Goal: Find specific page/section: Find specific page/section

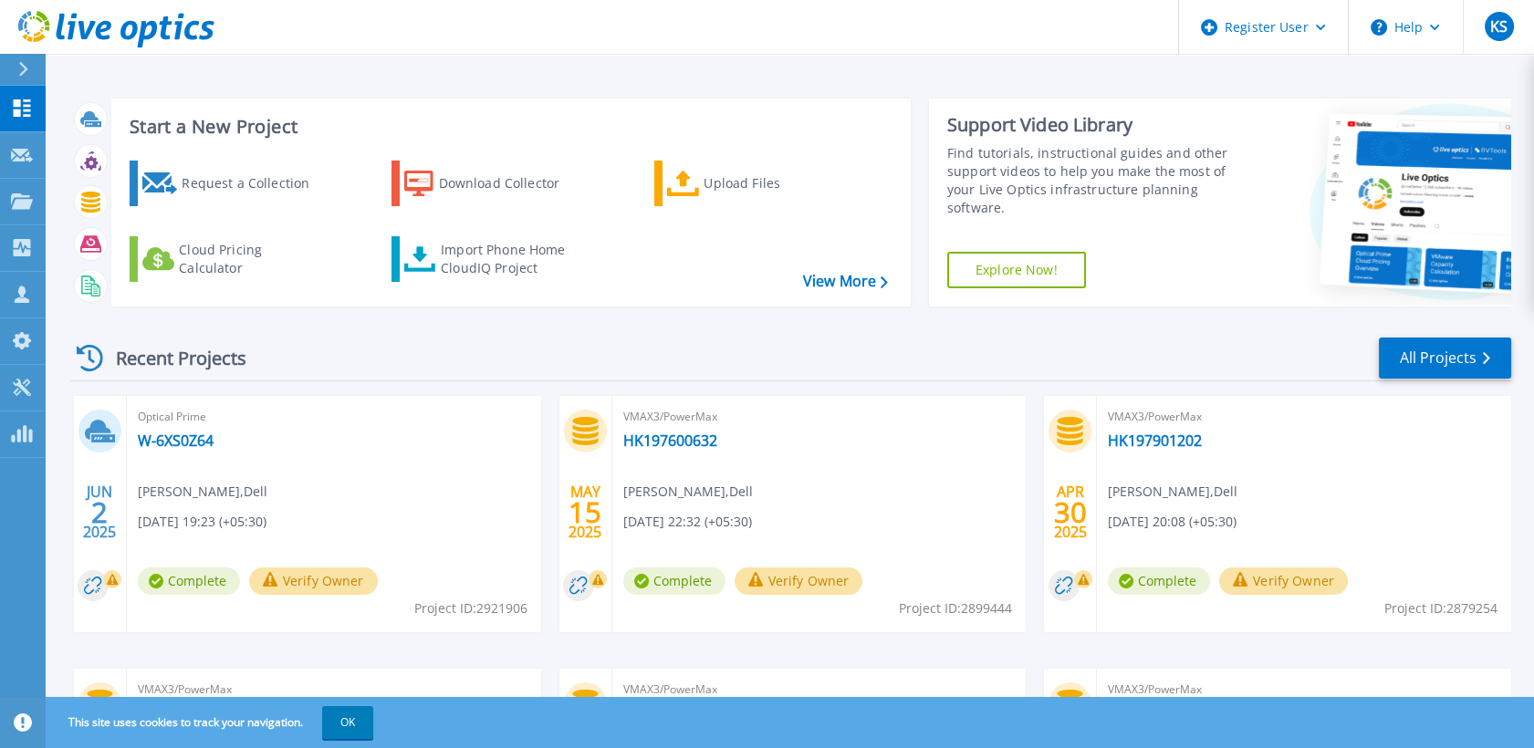
click at [22, 71] on icon at bounding box center [23, 69] width 10 height 15
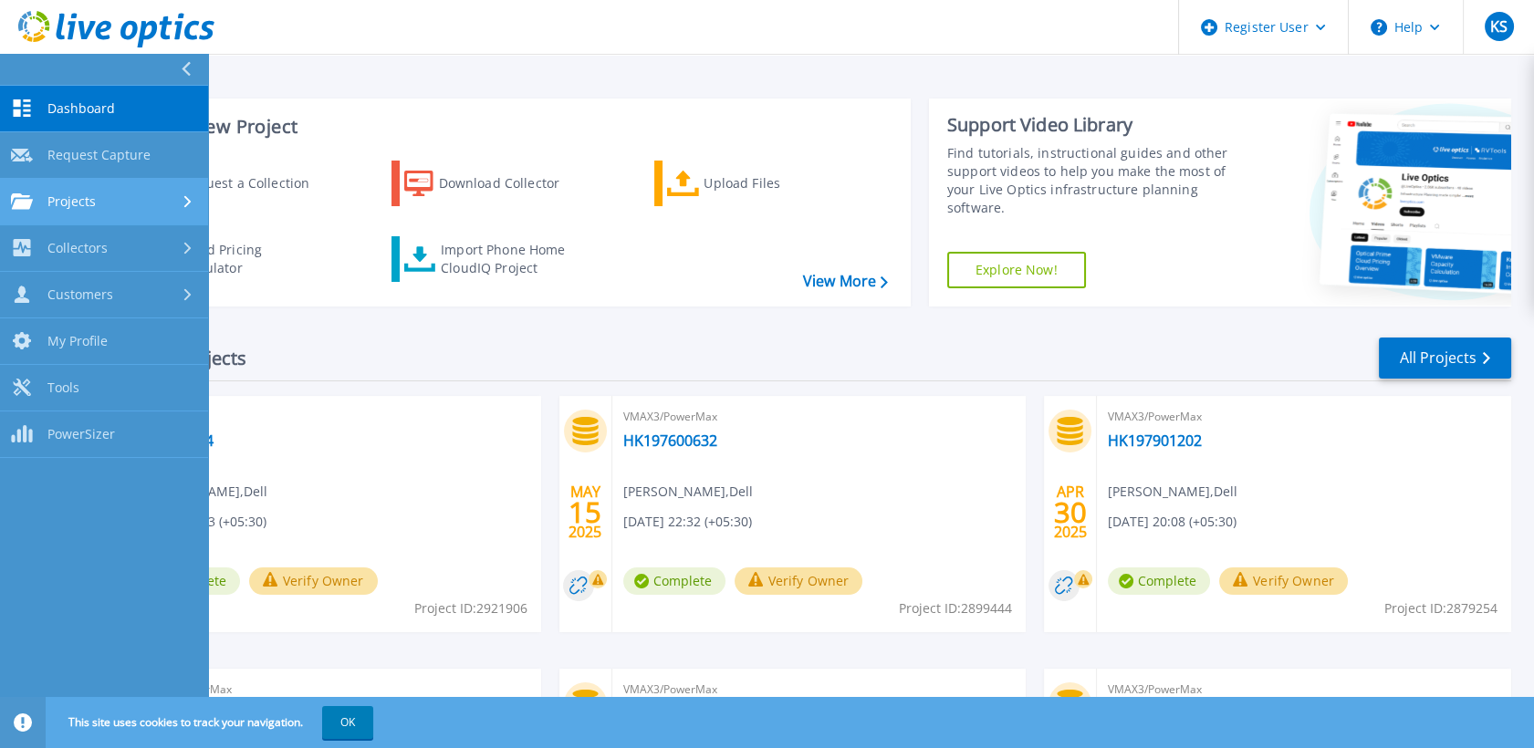
click at [130, 205] on div "Projects" at bounding box center [104, 202] width 186 height 16
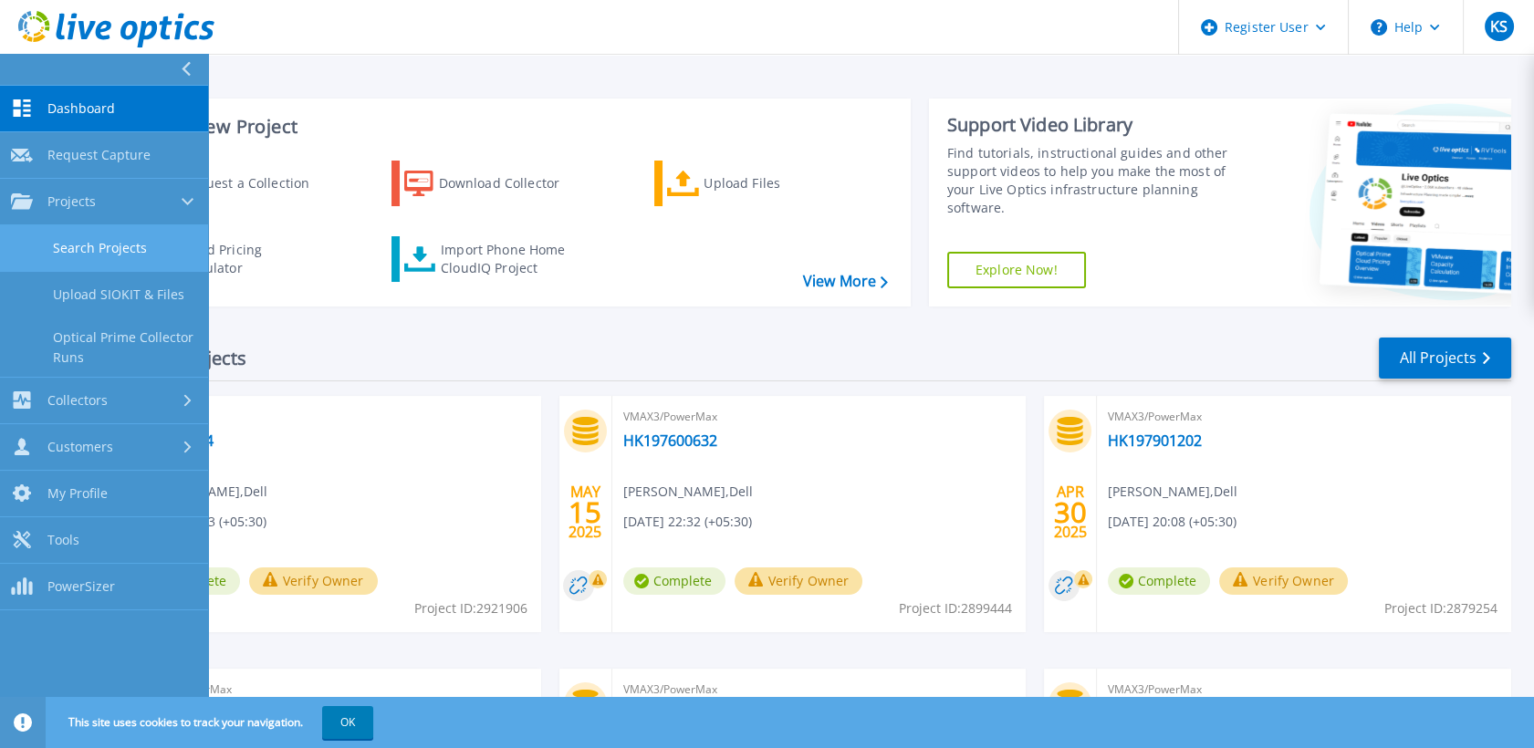
click at [135, 247] on link "Search Projects" at bounding box center [104, 248] width 208 height 47
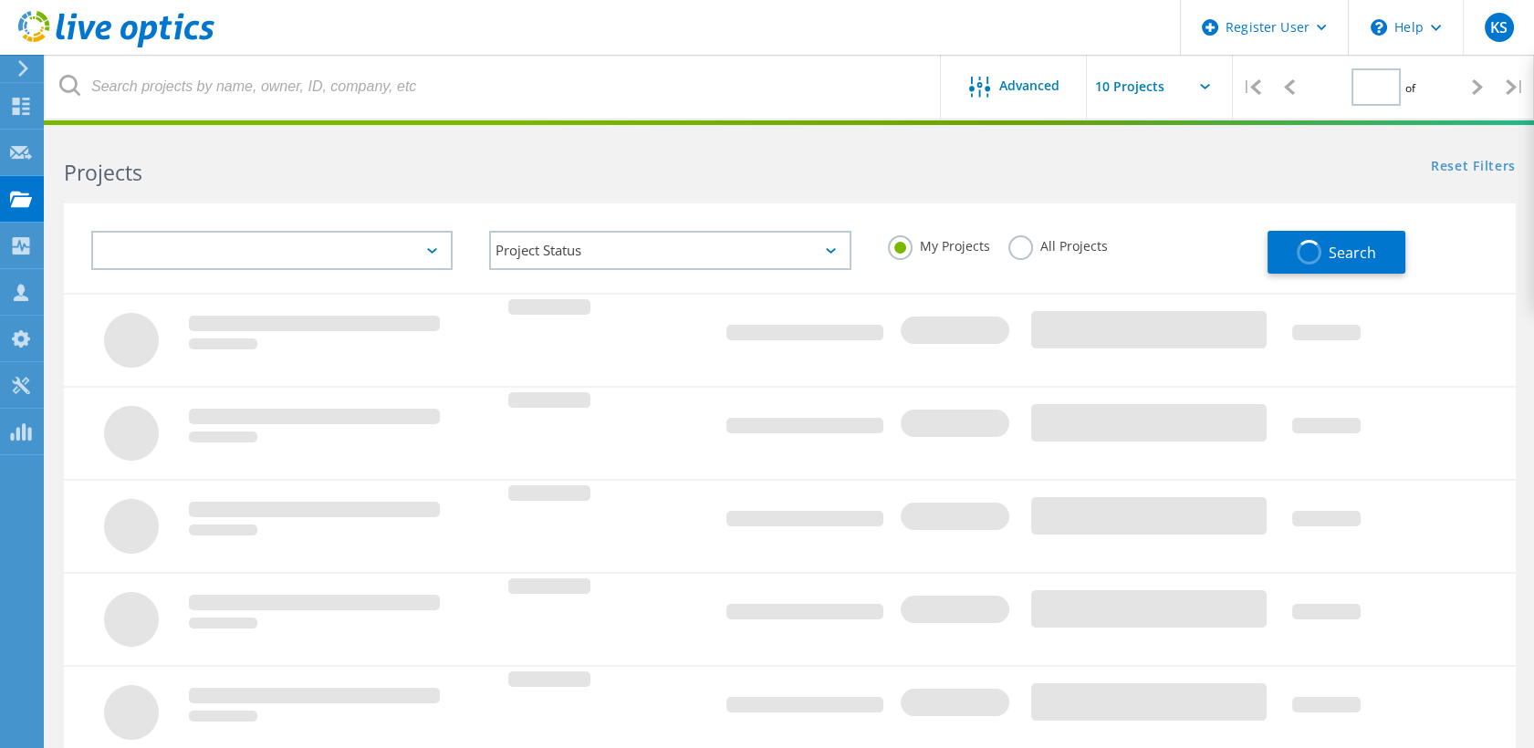
type input "1"
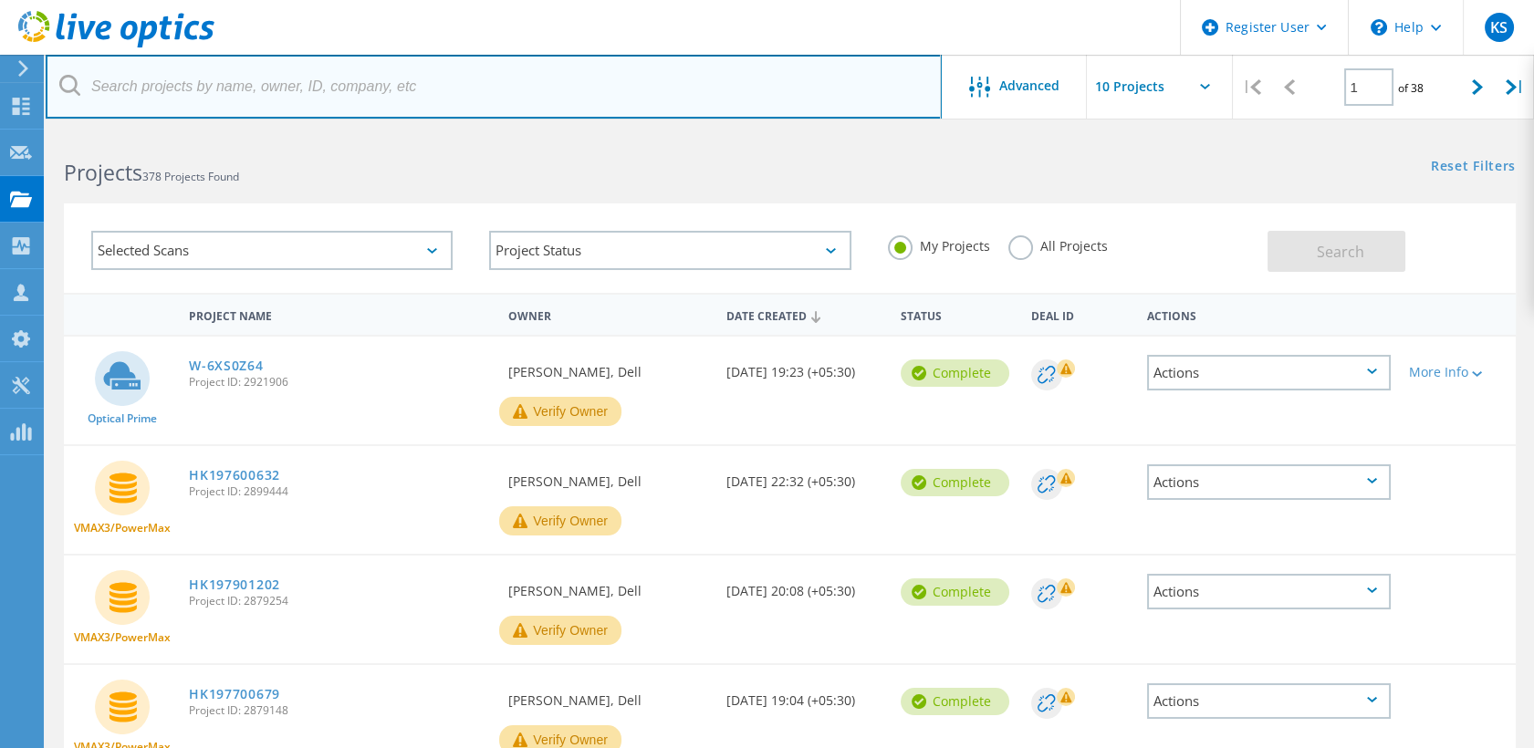
click at [353, 87] on input "text" at bounding box center [494, 87] width 896 height 64
paste input "HK197906559"
type input "HK197906559"
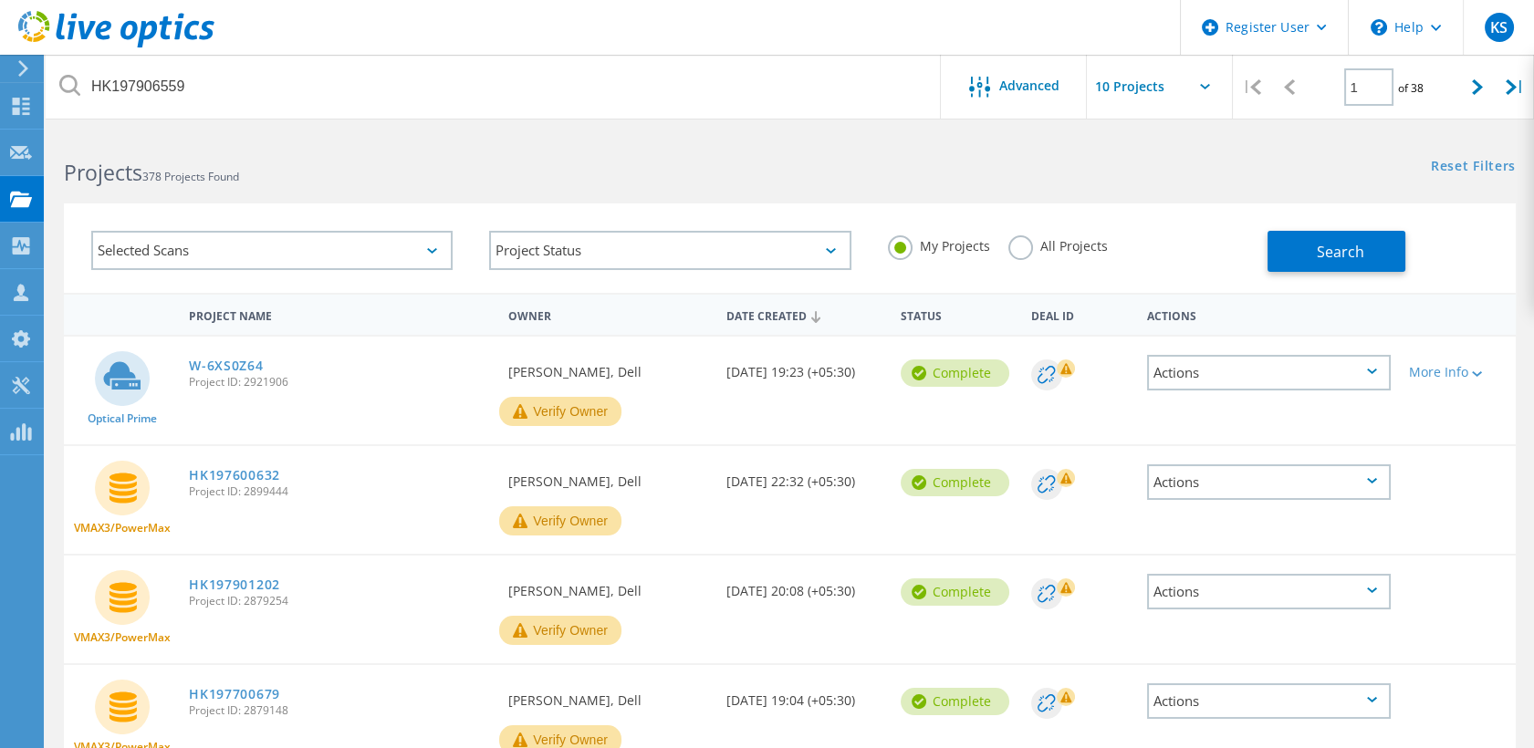
click at [1010, 237] on label "All Projects" at bounding box center [1058, 243] width 99 height 17
click at [0, 0] on input "All Projects" at bounding box center [0, 0] width 0 height 0
click at [1278, 254] on button "Search" at bounding box center [1337, 251] width 138 height 41
